Goal: Transaction & Acquisition: Purchase product/service

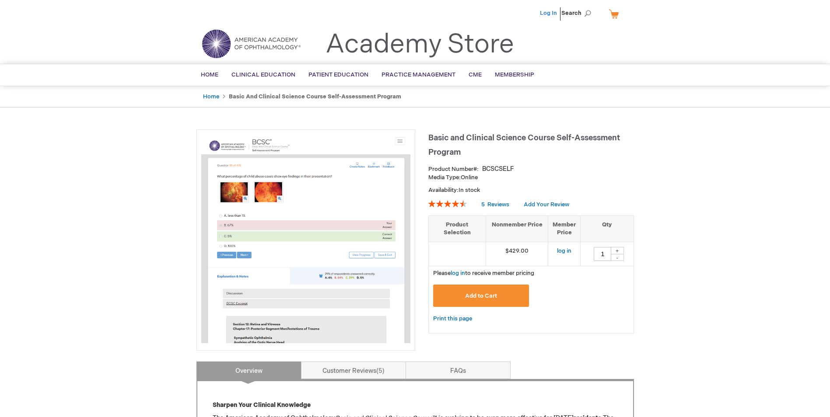
click at [550, 12] on link "Log In" at bounding box center [548, 13] width 17 height 7
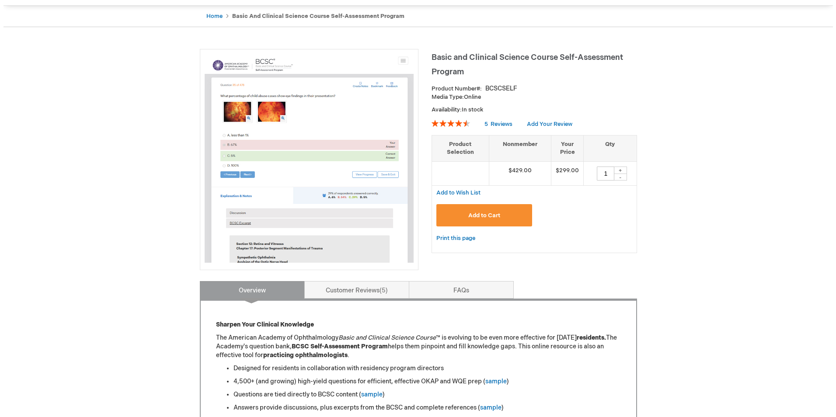
scroll to position [79, 0]
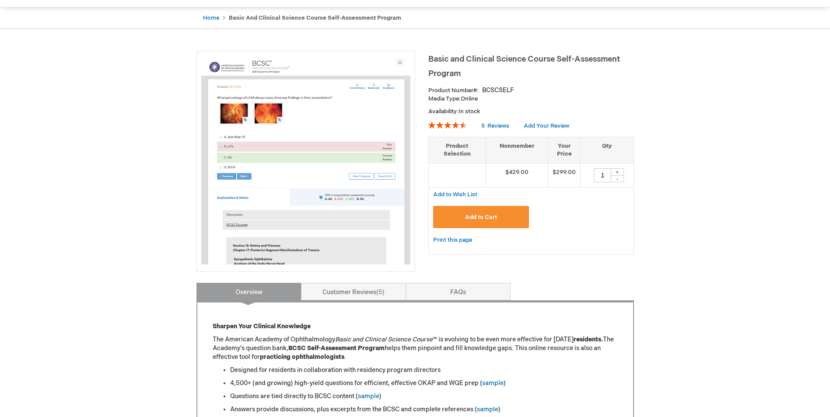
click at [483, 215] on span "Add to Cart" at bounding box center [481, 217] width 32 height 7
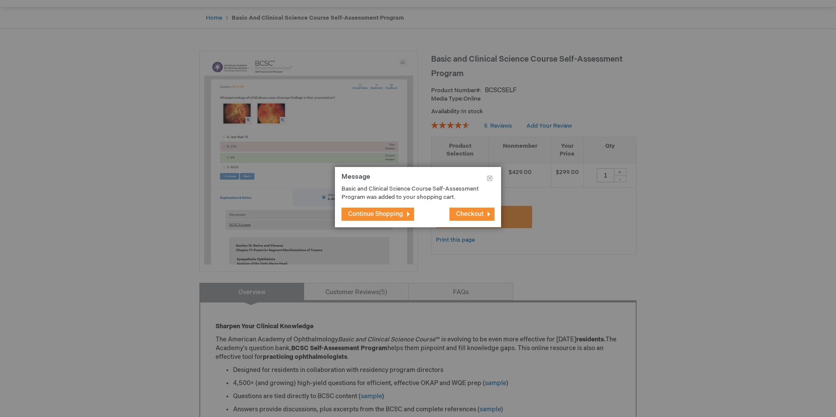
click at [466, 213] on span "Checkout" at bounding box center [470, 213] width 28 height 7
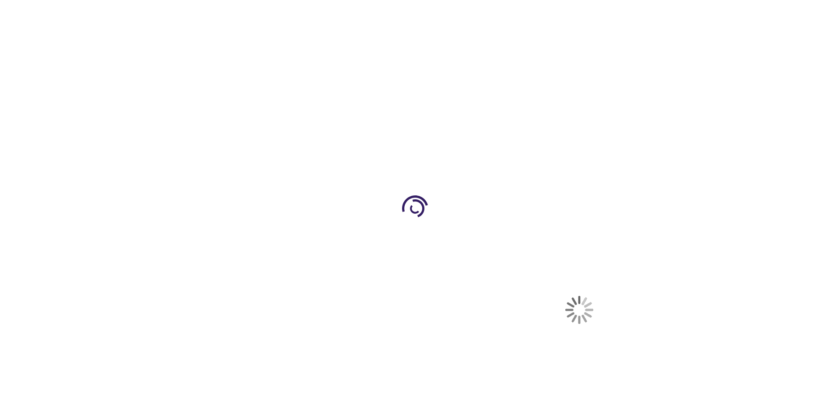
select select "US"
select select "12"
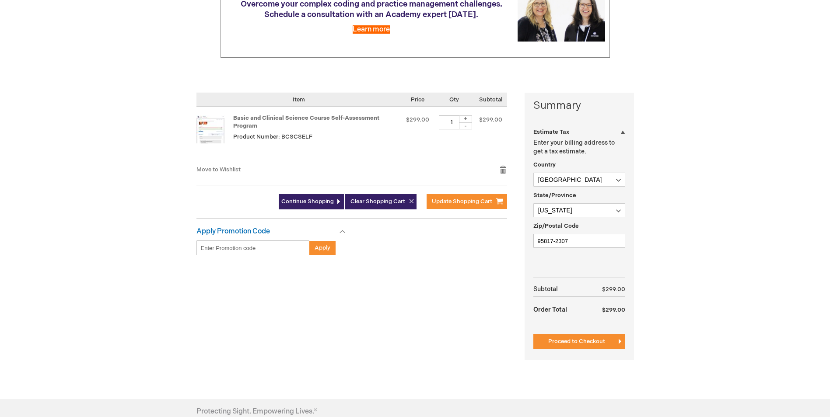
scroll to position [131, 0]
click at [590, 340] on span "Proceed to Checkout" at bounding box center [576, 341] width 57 height 7
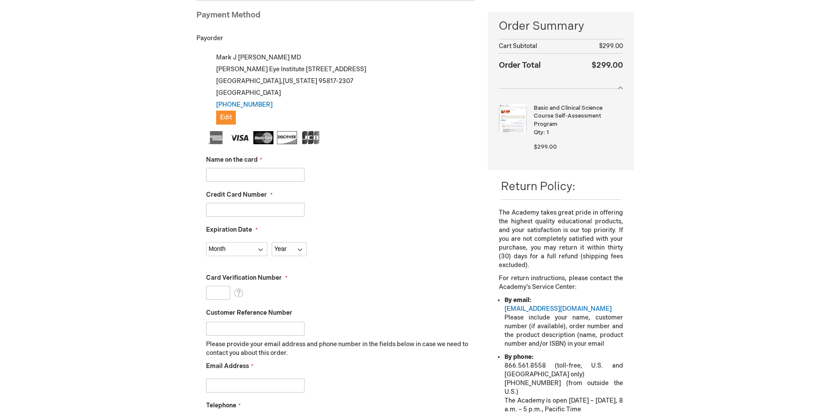
scroll to position [120, 0]
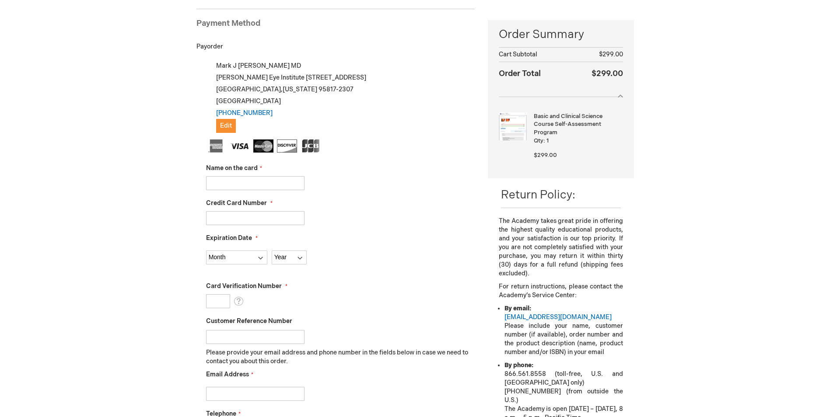
click at [219, 180] on input "Name on the card" at bounding box center [255, 183] width 98 height 14
type input "Roberto Quant"
click at [234, 217] on input "Credit Card Number" at bounding box center [255, 218] width 98 height 14
type input "4246044667467983"
click at [260, 260] on select "Month 01 - January 02 - February 03 - March 04 - April 05 - May 06 - June 07 - …" at bounding box center [236, 258] width 61 height 14
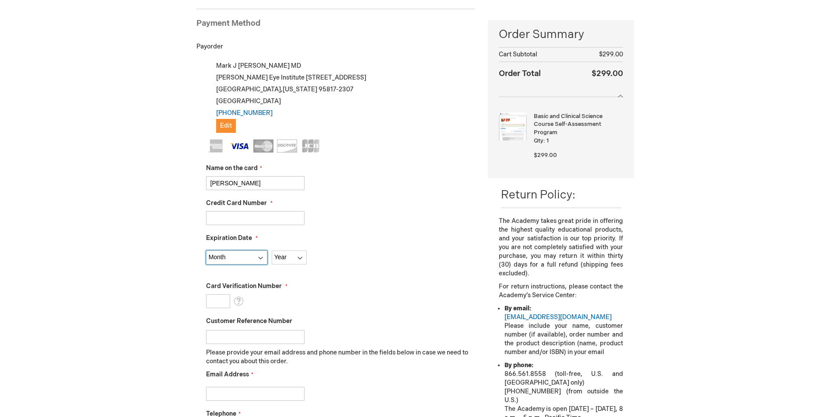
select select "5"
click at [206, 251] on select "Month 01 - January 02 - February 03 - March 04 - April 05 - May 06 - June 07 - …" at bounding box center [236, 258] width 61 height 14
click at [298, 258] on select "Year 2025 2026 2027 2028 2029 2030 2031 2032 2033 2034 2035" at bounding box center [289, 258] width 35 height 14
select select "2027"
click at [272, 251] on select "Year 2025 2026 2027 2028 2029 2030 2031 2032 2033 2034 2035" at bounding box center [289, 258] width 35 height 14
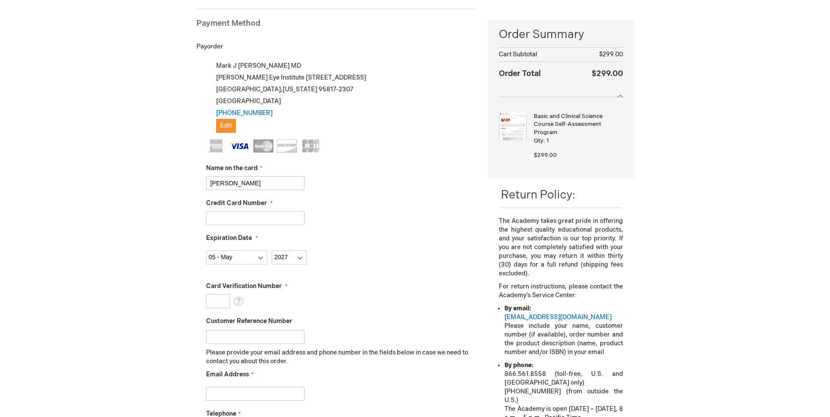
click at [208, 301] on input "Card Verification Number" at bounding box center [218, 301] width 24 height 14
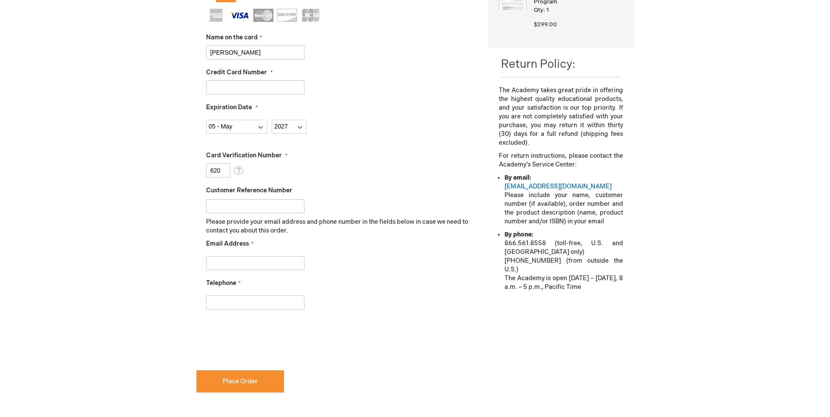
scroll to position [251, 0]
type input "620"
click at [217, 268] on input "Email Address" at bounding box center [255, 263] width 98 height 14
click at [258, 264] on input "Email Address" at bounding box center [255, 263] width 98 height 14
type input "rjquant@health.ucdavis.edu"
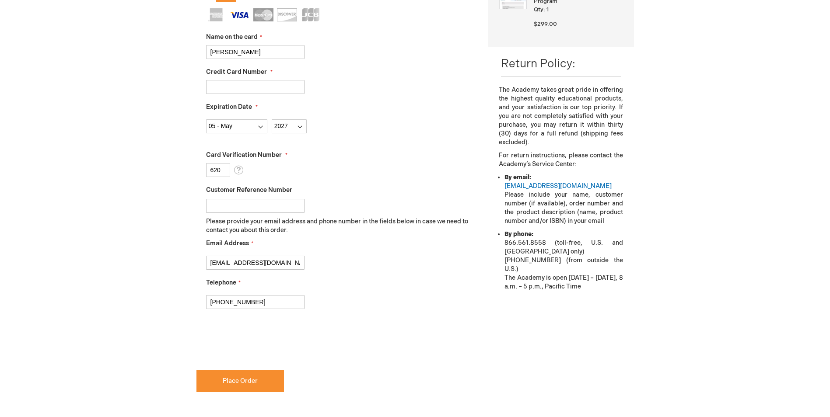
type input "916-734-6080"
checkbox input "true"
click at [244, 384] on span "Place Order" at bounding box center [240, 381] width 35 height 7
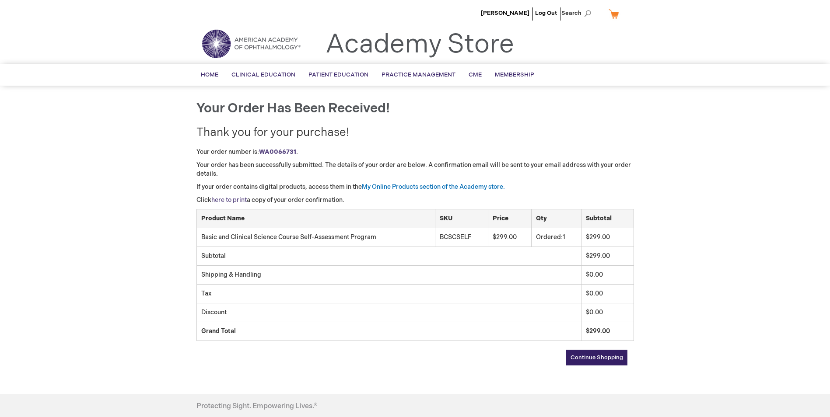
click at [234, 199] on link "here to print" at bounding box center [228, 199] width 35 height 7
